Goal: Transaction & Acquisition: Download file/media

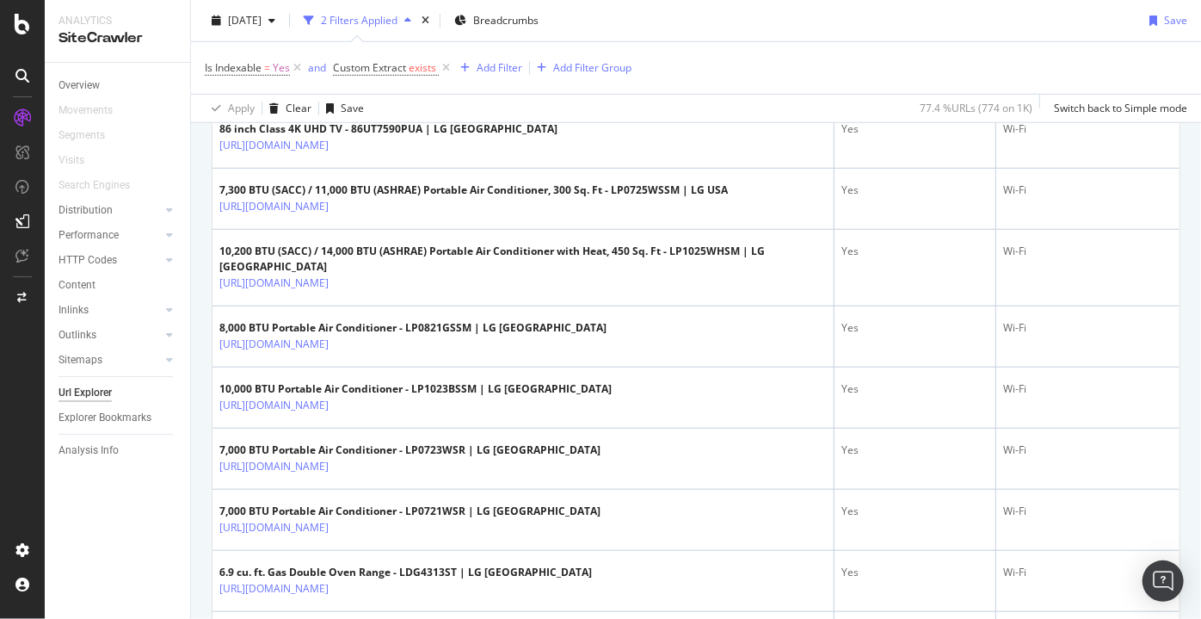
scroll to position [596, 0]
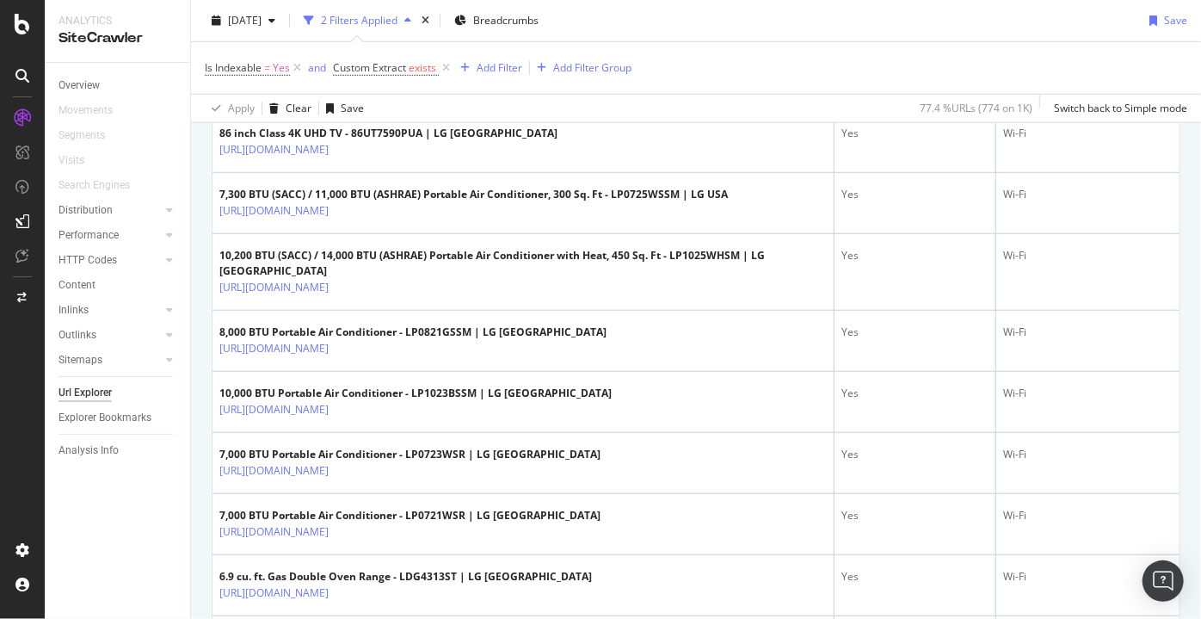
click at [938, 64] on div "Is Indexable = Yes and Custom Extract exists Add Filter Add Filter Group" at bounding box center [696, 68] width 983 height 52
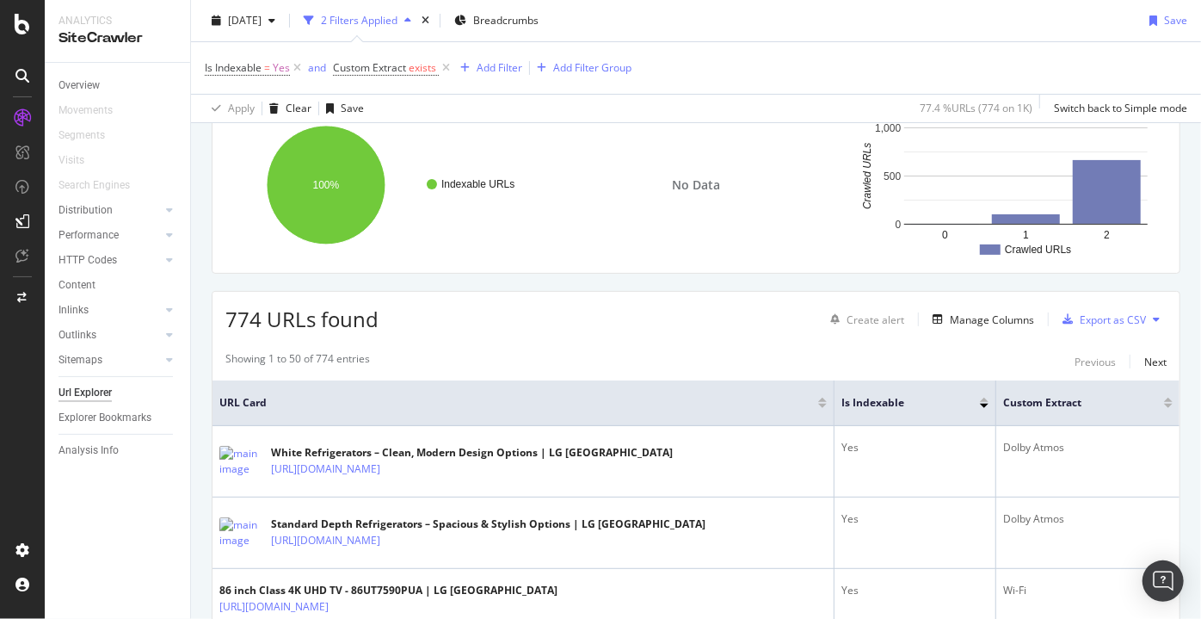
scroll to position [0, 0]
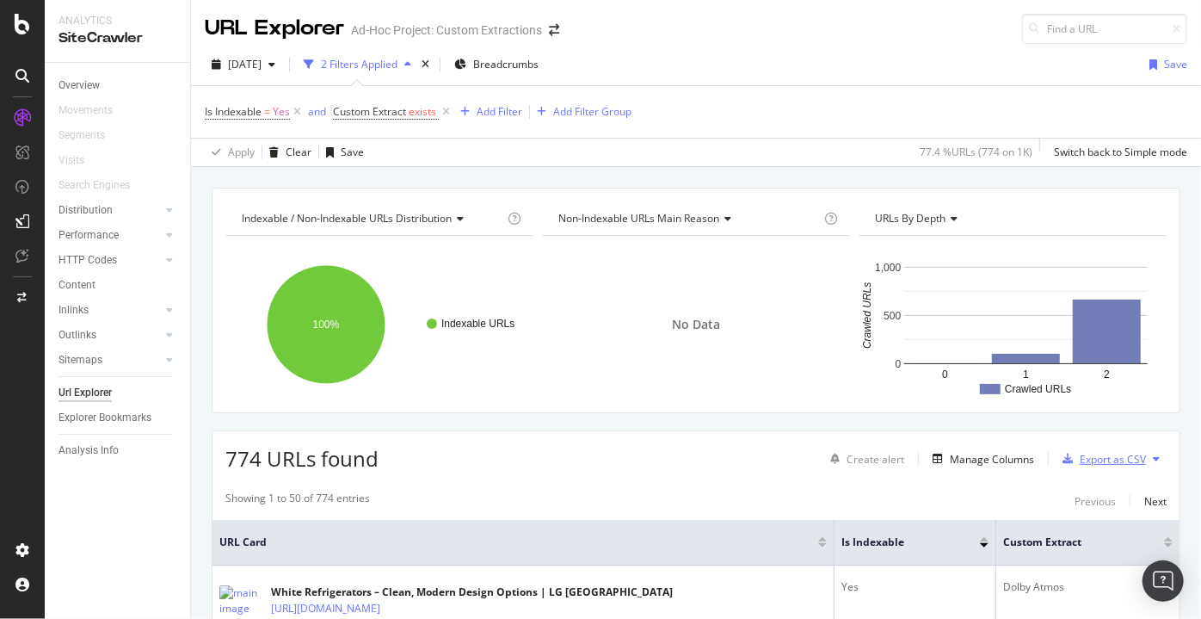
click at [1103, 465] on div "Export as CSV" at bounding box center [1101, 459] width 90 height 26
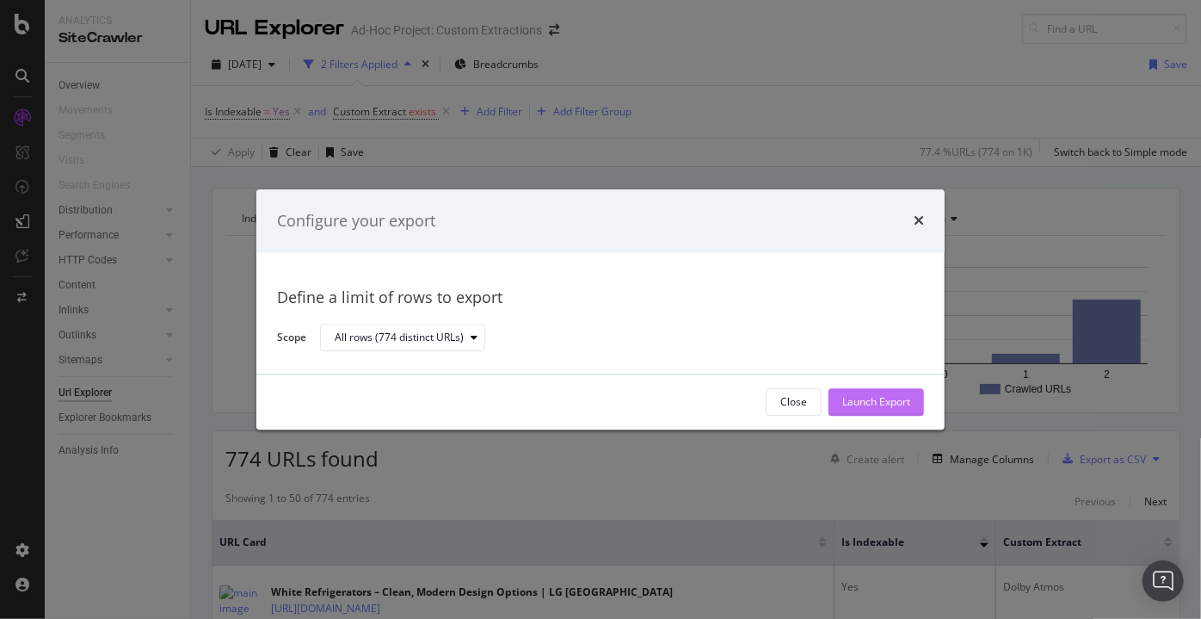
click at [873, 412] on div "Launch Export" at bounding box center [876, 402] width 68 height 26
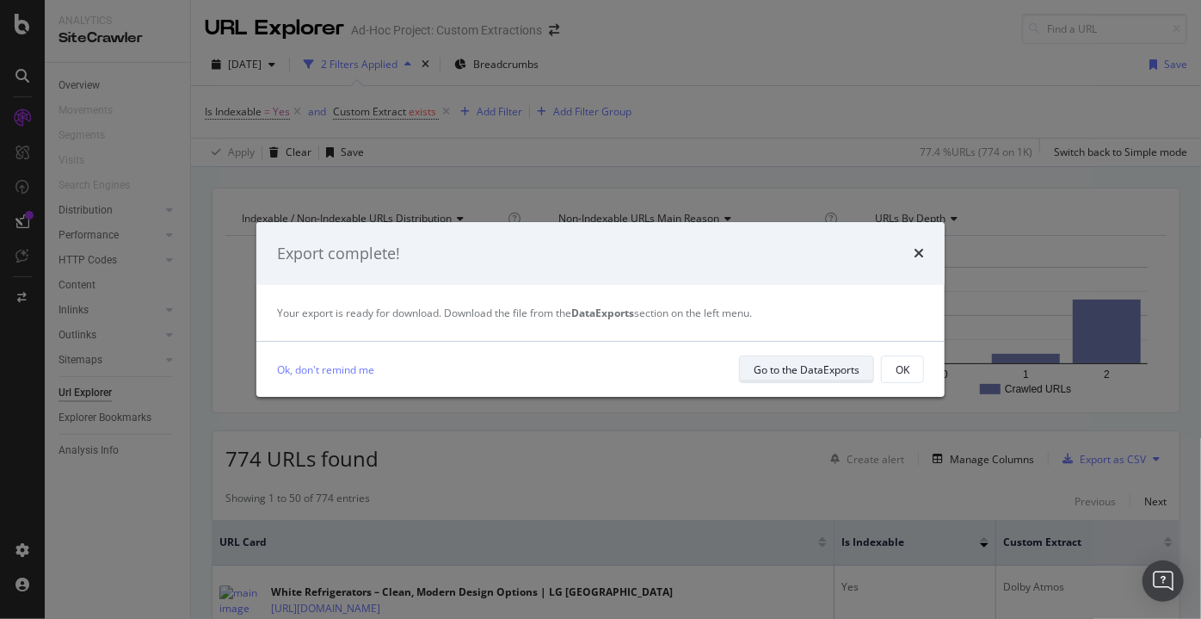
click at [779, 367] on div "Go to the DataExports" at bounding box center [807, 369] width 106 height 15
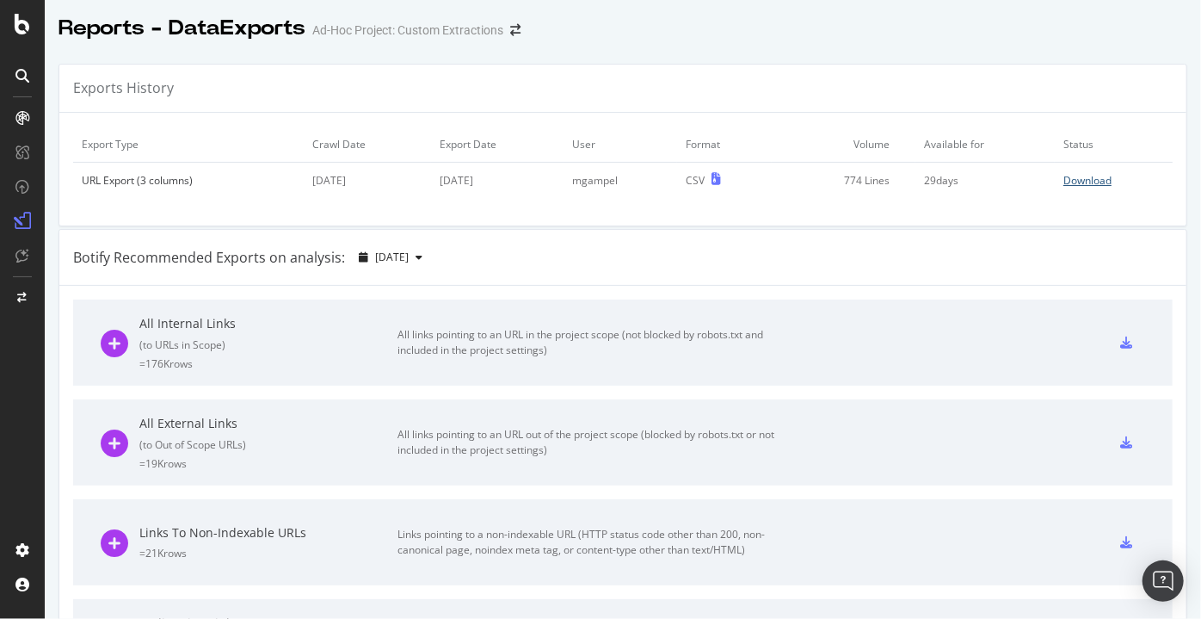
click at [1063, 184] on div "Download" at bounding box center [1087, 180] width 48 height 15
